Goal: Task Accomplishment & Management: Complete application form

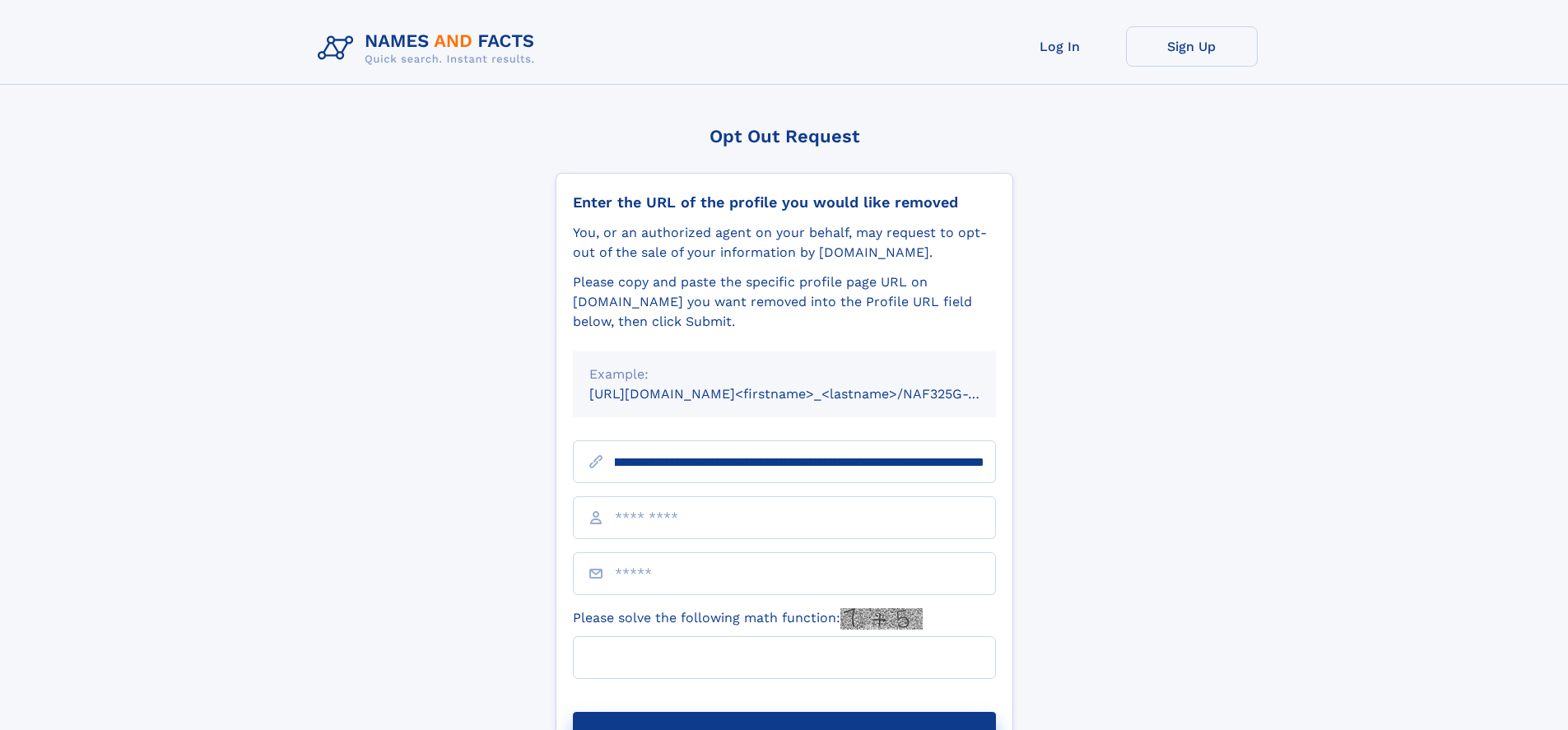
scroll to position [0, 204]
type input "**********"
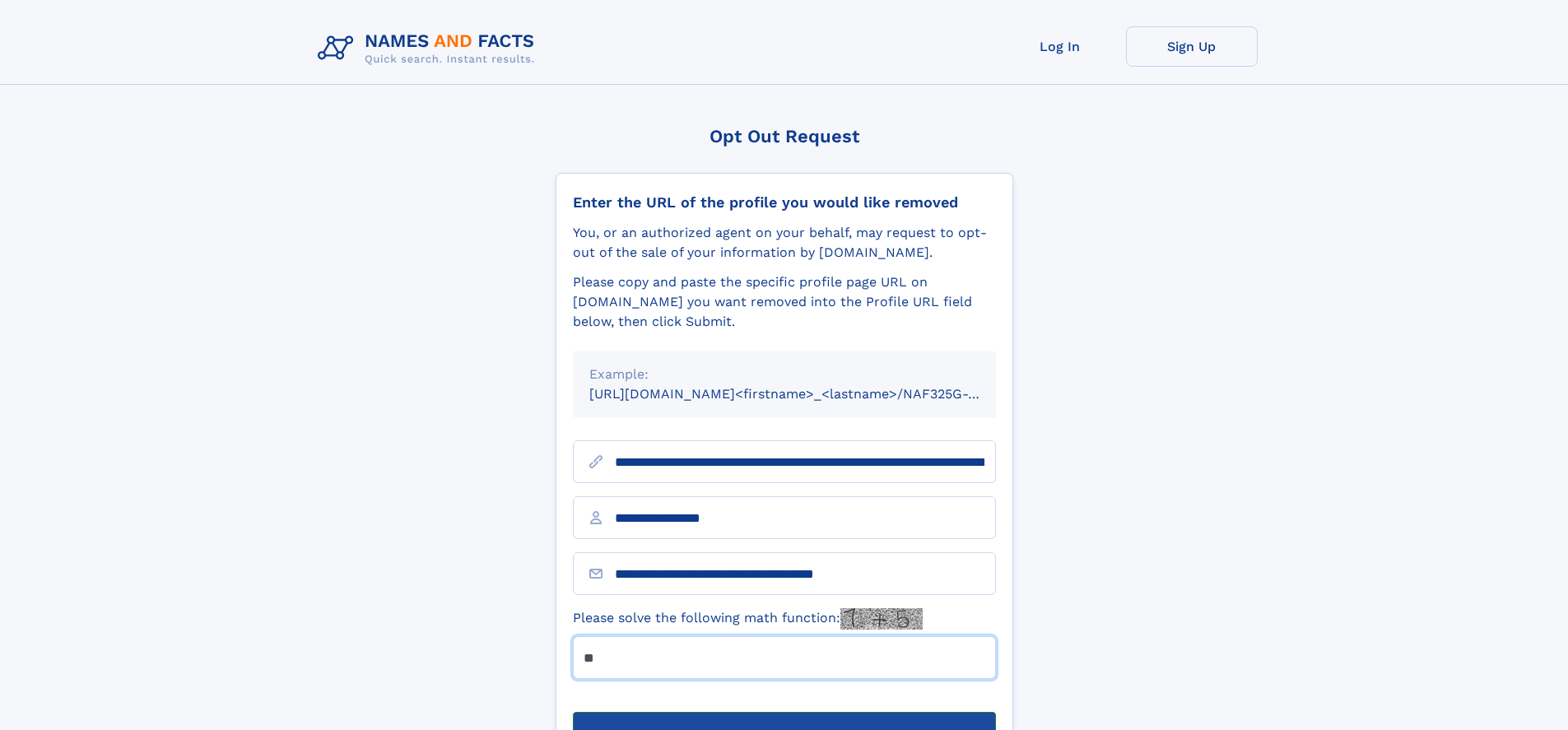
type input "**"
click at [784, 712] on button "Submit Opt Out Request" at bounding box center [784, 738] width 423 height 52
